Goal: Communication & Community: Answer question/provide support

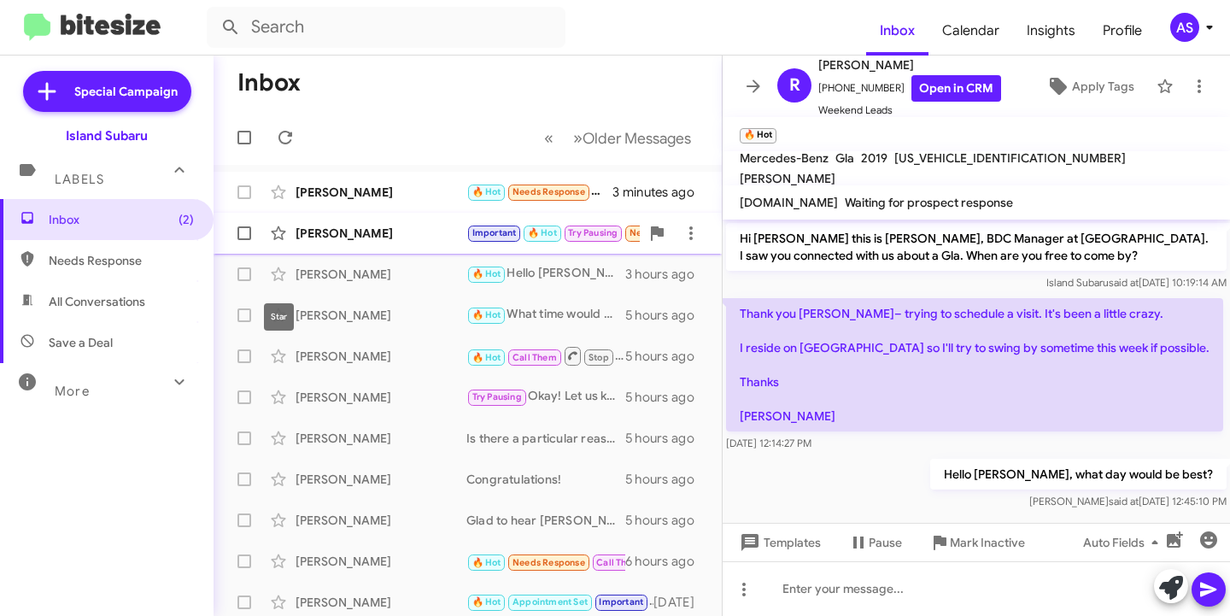
scroll to position [3, 0]
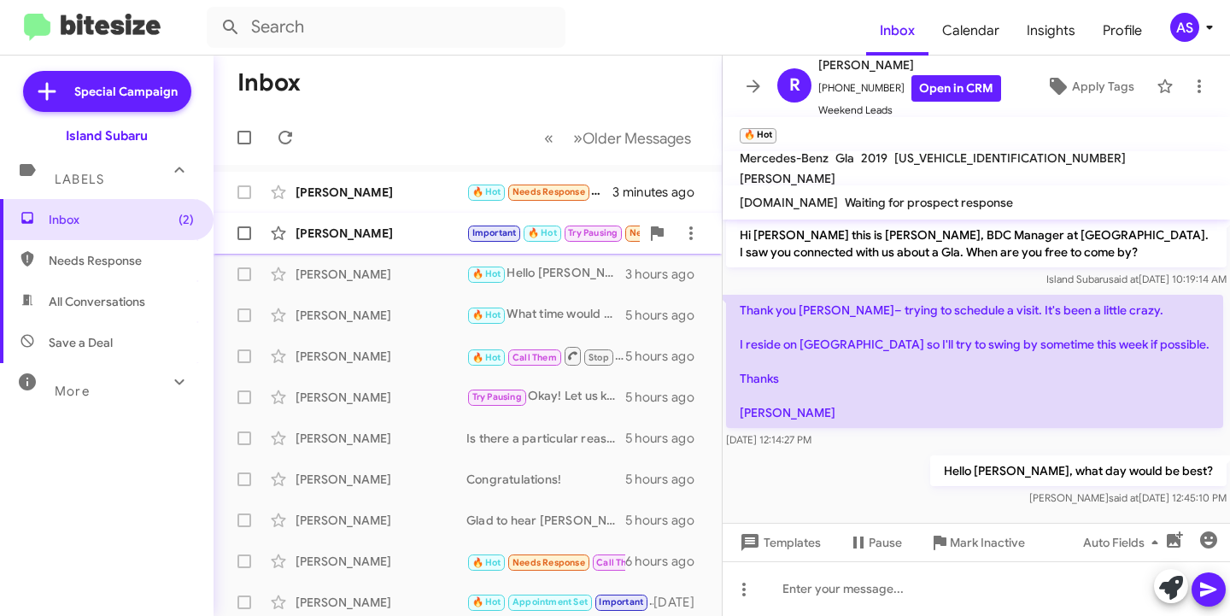
click at [319, 231] on div "[PERSON_NAME]" at bounding box center [381, 233] width 171 height 17
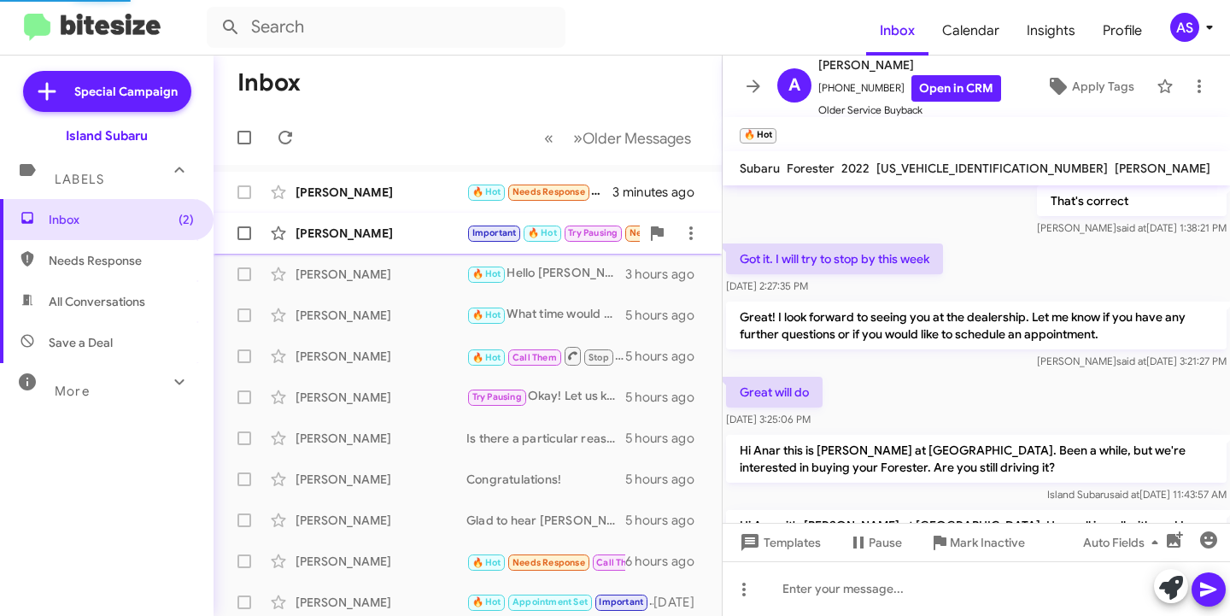
scroll to position [1097, 0]
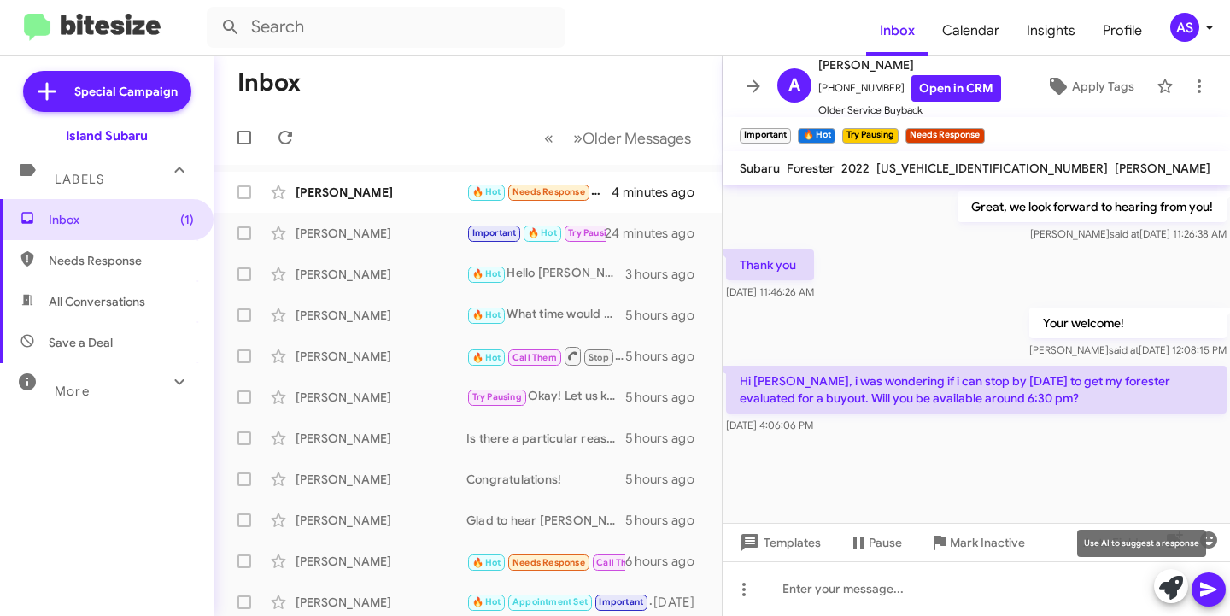
click at [1168, 600] on span at bounding box center [1171, 588] width 24 height 38
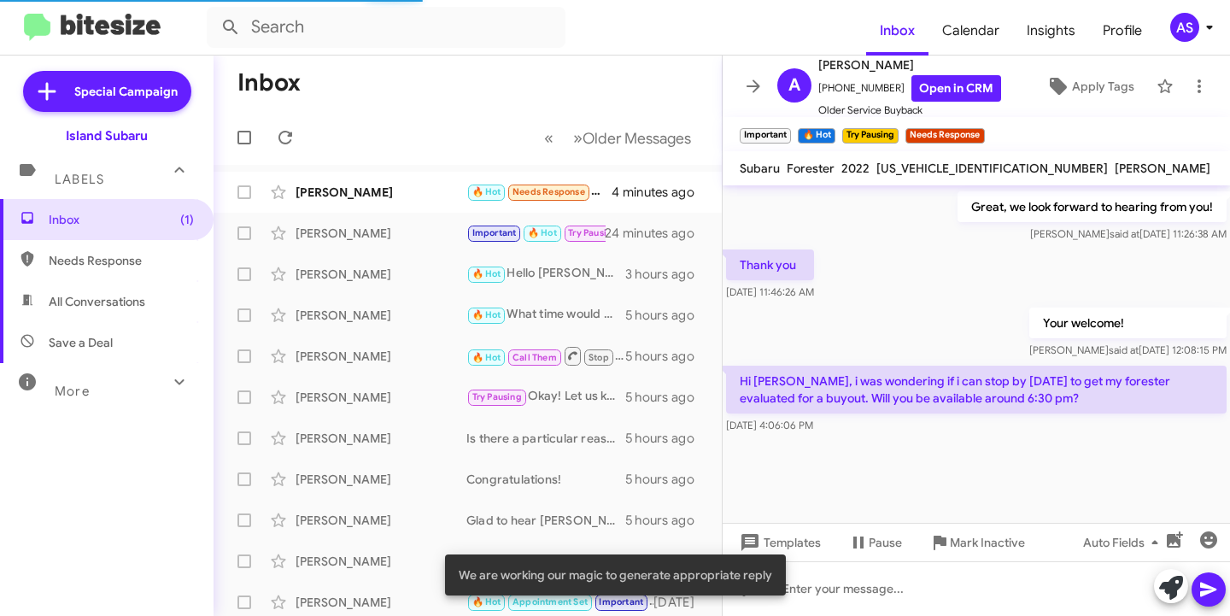
scroll to position [1132, 0]
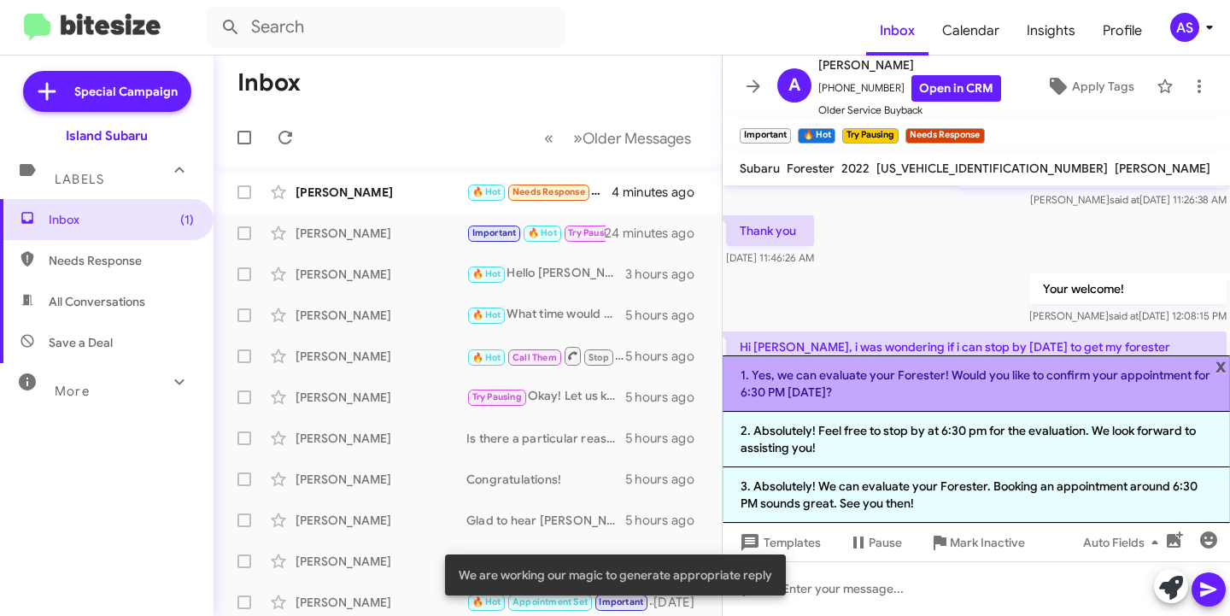
click at [1002, 376] on li "1. Yes, we can evaluate your Forester! Would you like to confirm your appointme…" at bounding box center [976, 383] width 507 height 56
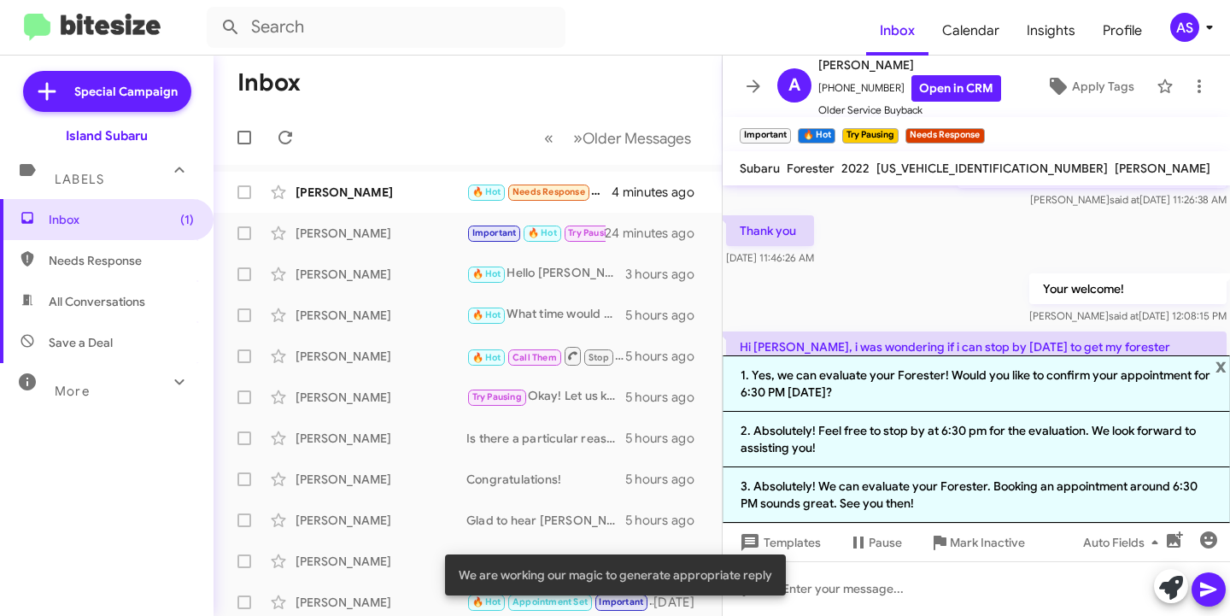
scroll to position [1115, 0]
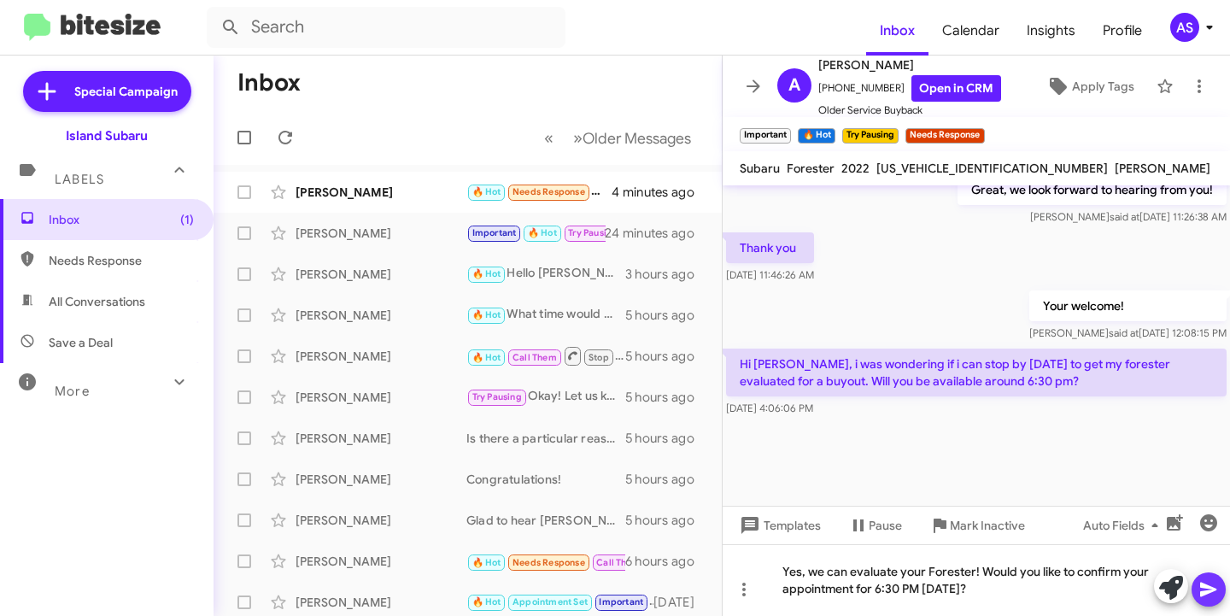
click at [1211, 582] on icon at bounding box center [1208, 589] width 20 height 20
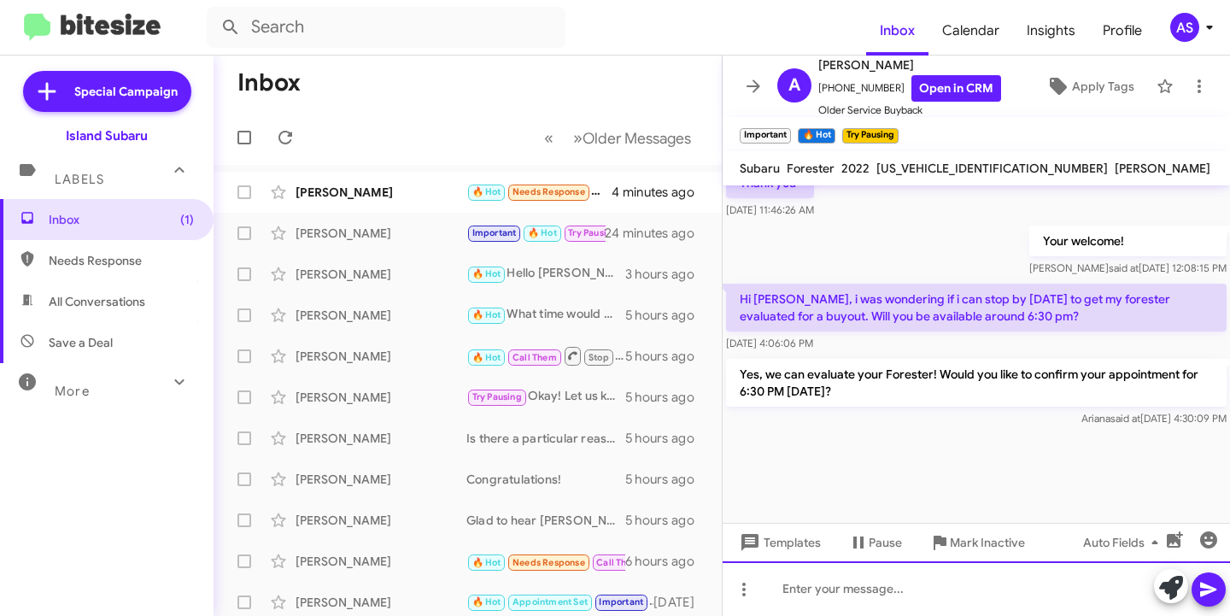
scroll to position [1591, 0]
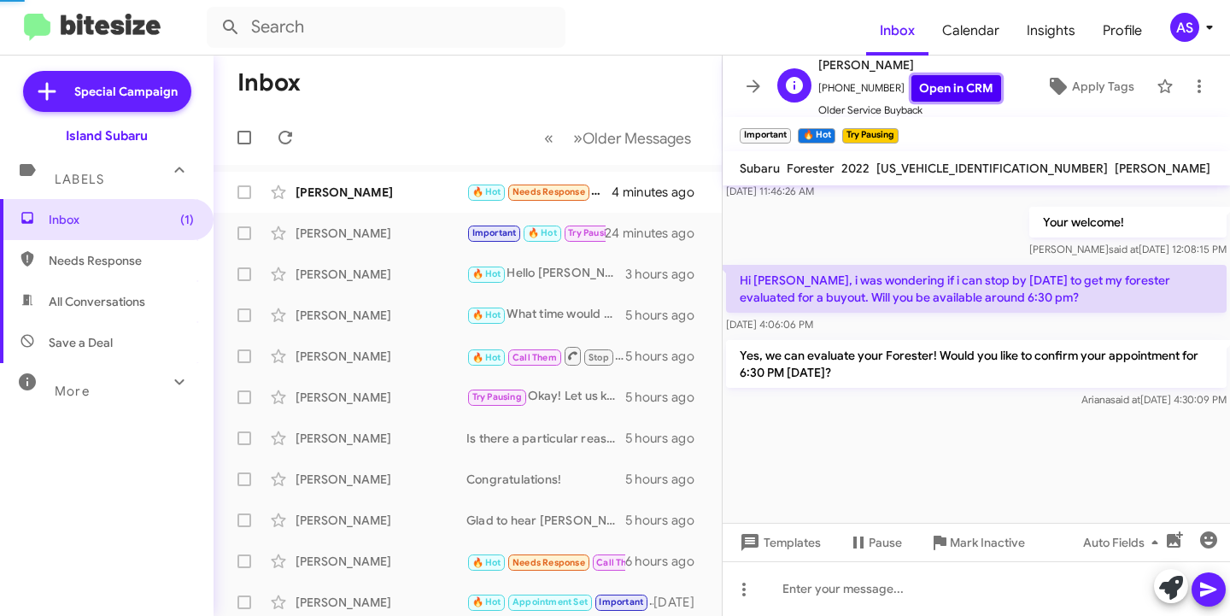
click at [963, 91] on link "Open in CRM" at bounding box center [956, 88] width 90 height 26
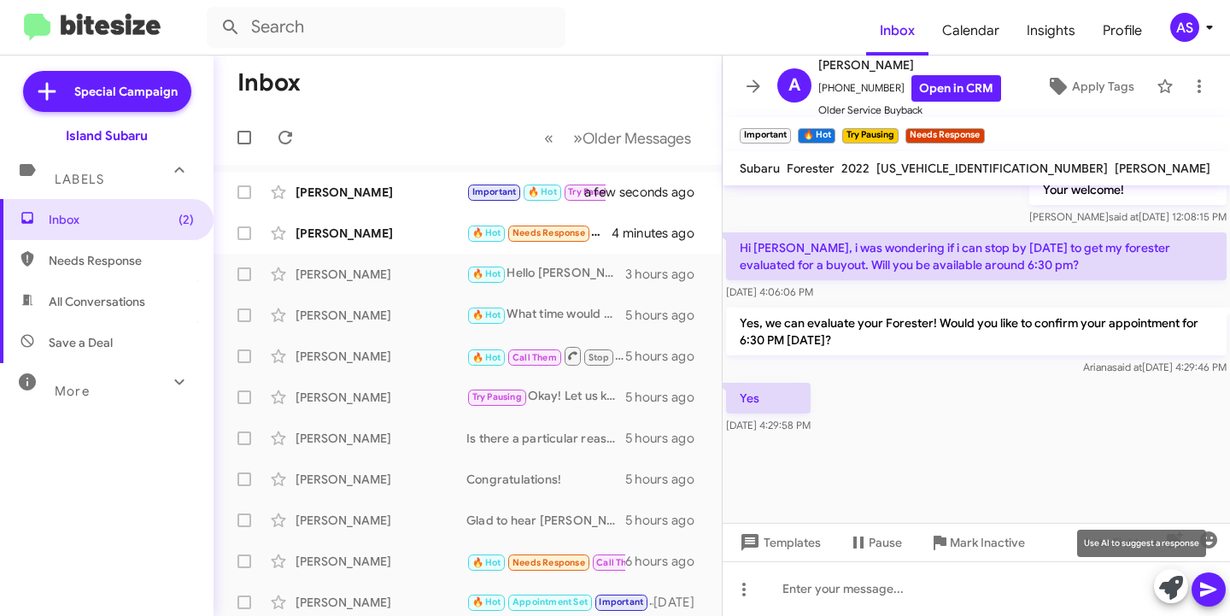
click at [1159, 582] on icon at bounding box center [1171, 588] width 24 height 24
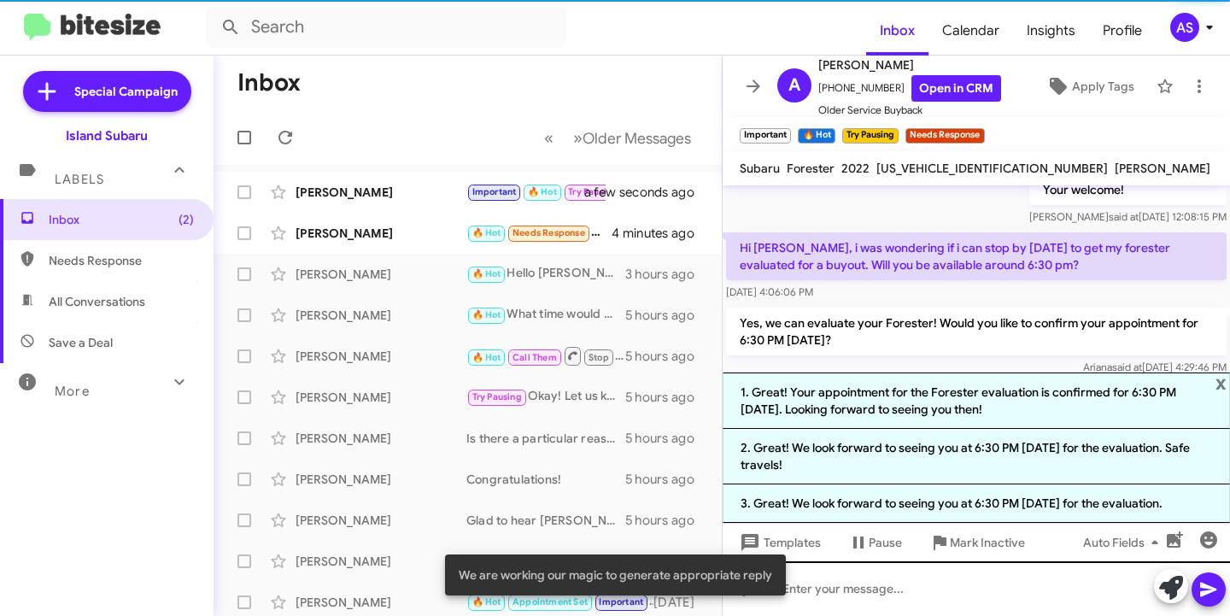
scroll to position [1265, 0]
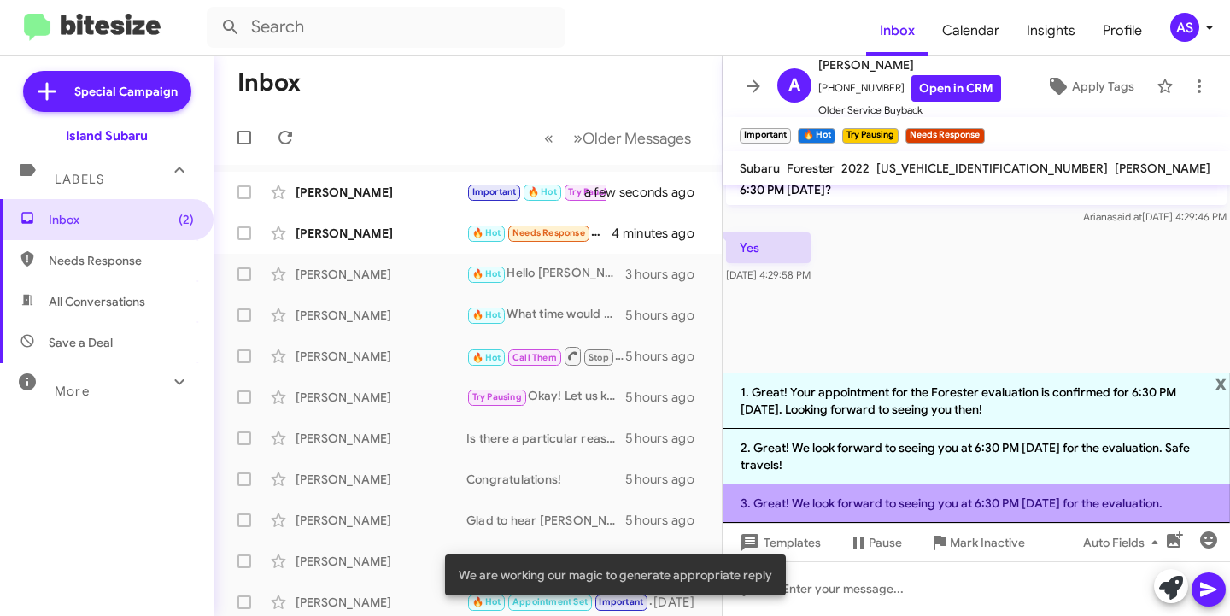
click at [1065, 517] on li "3. Great! We look forward to seeing you at 6:30 PM [DATE] for the evaluation." at bounding box center [976, 503] width 507 height 38
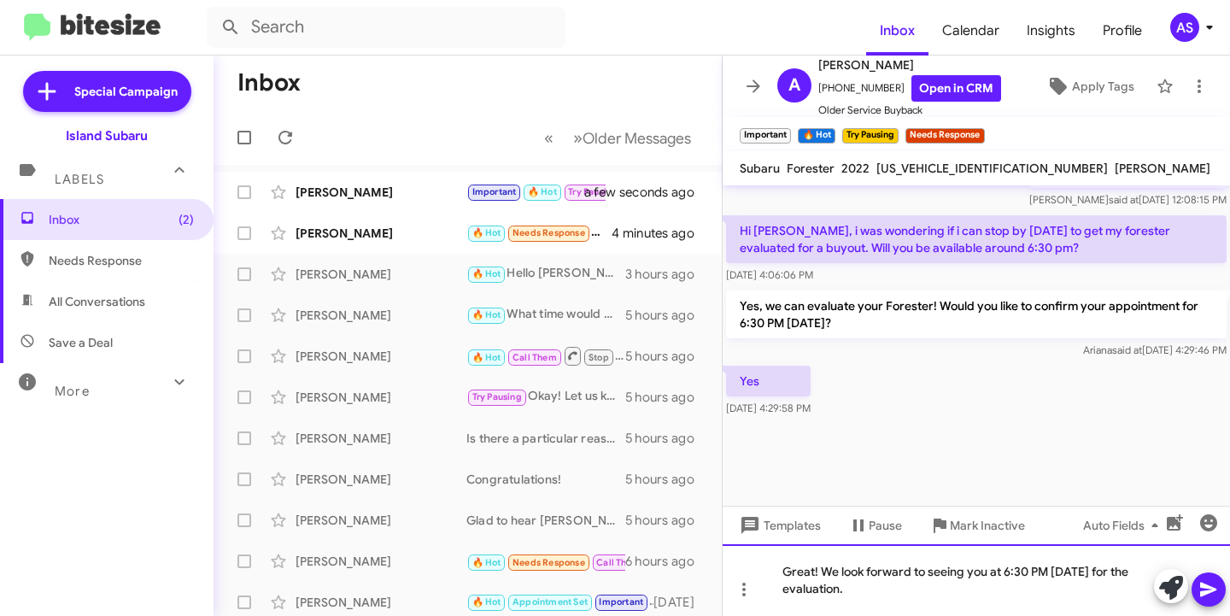
click at [875, 588] on div "Great! We look forward to seeing you at 6:30 PM [DATE] for the evaluation." at bounding box center [976, 580] width 507 height 72
click at [1207, 582] on icon at bounding box center [1208, 589] width 20 height 20
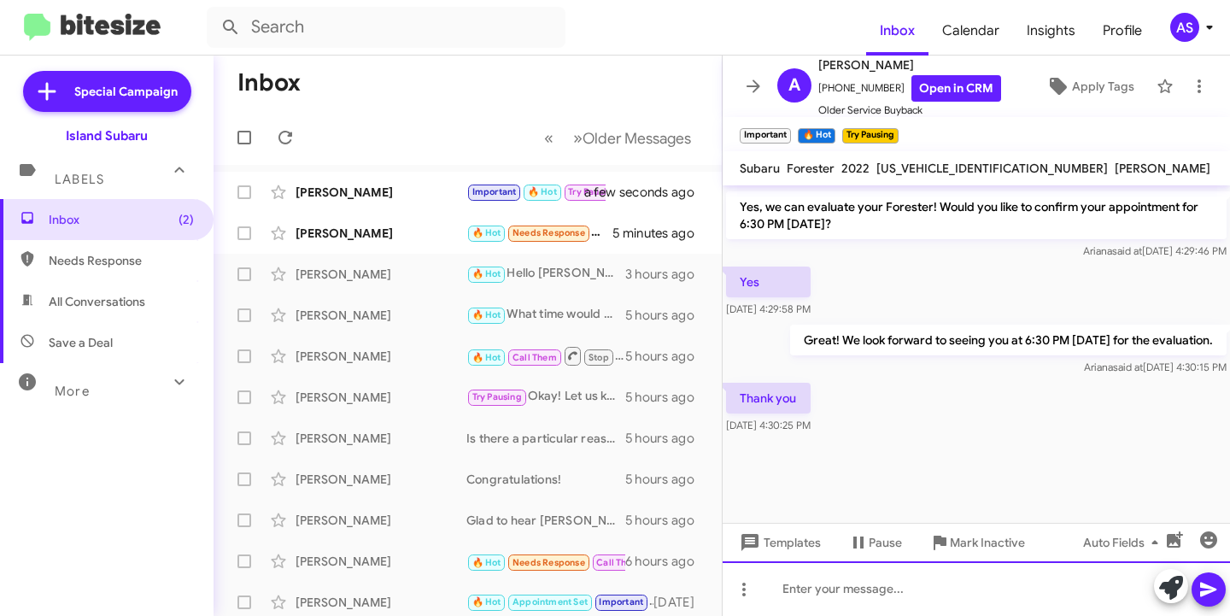
scroll to position [1097, 0]
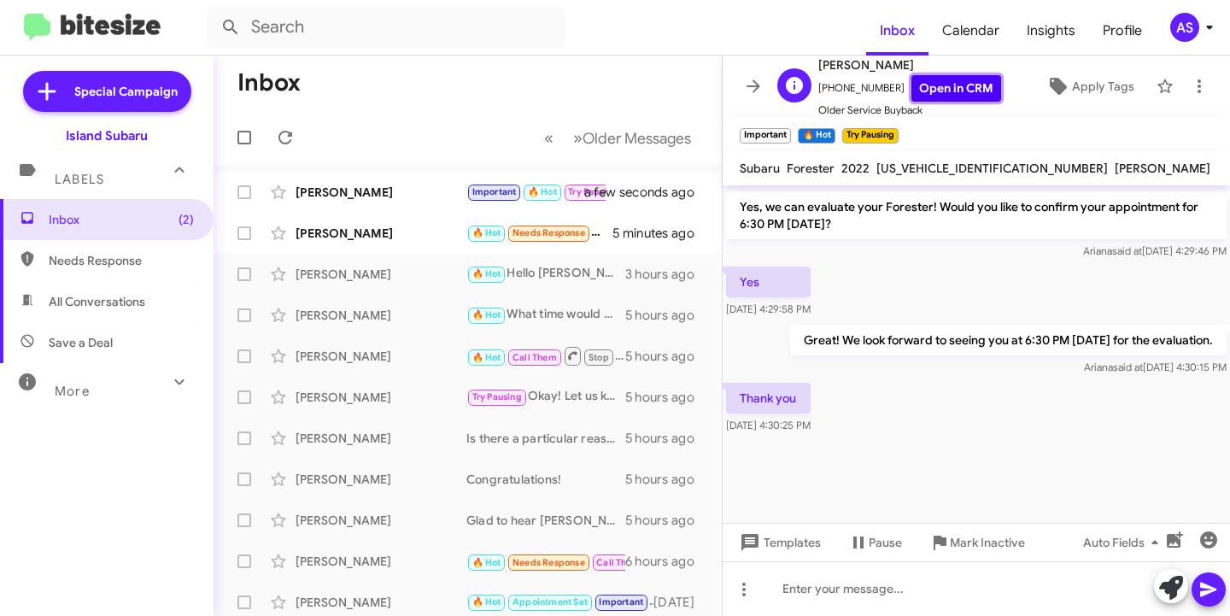
click at [950, 95] on link "Open in CRM" at bounding box center [956, 88] width 90 height 26
click at [311, 151] on mat-toolbar-row "« Previous » Next Older Messages" at bounding box center [468, 137] width 508 height 55
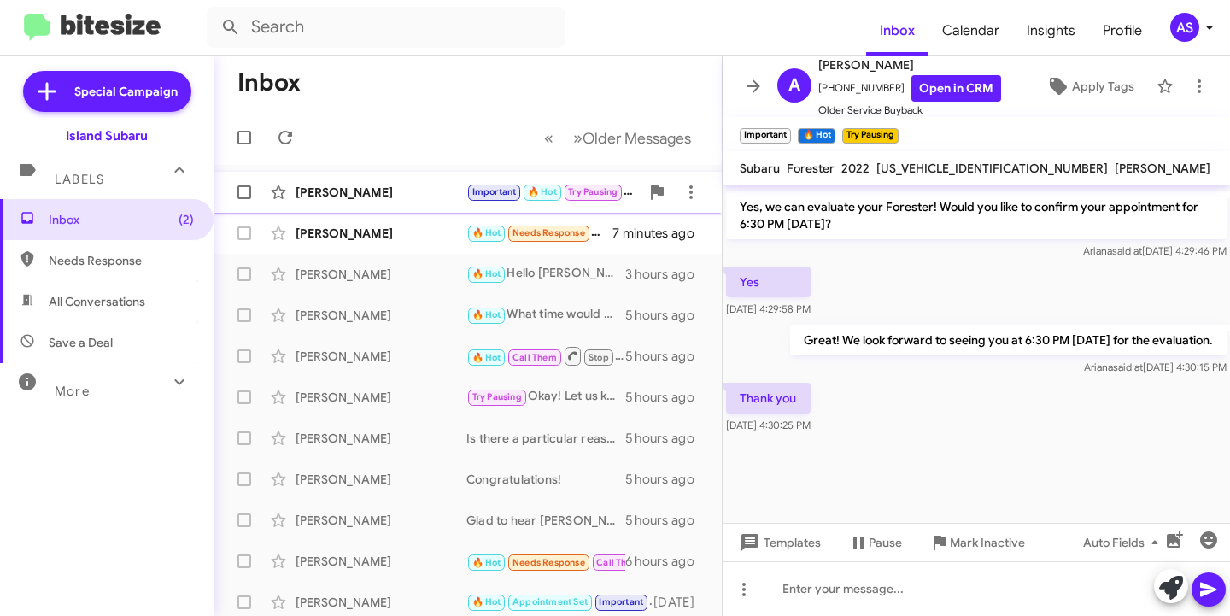
click at [314, 172] on span "[PERSON_NAME] Important 🔥 Hot Try Pausing Thank you 3 minutes ago" at bounding box center [468, 192] width 508 height 41
